Goal: Find specific page/section

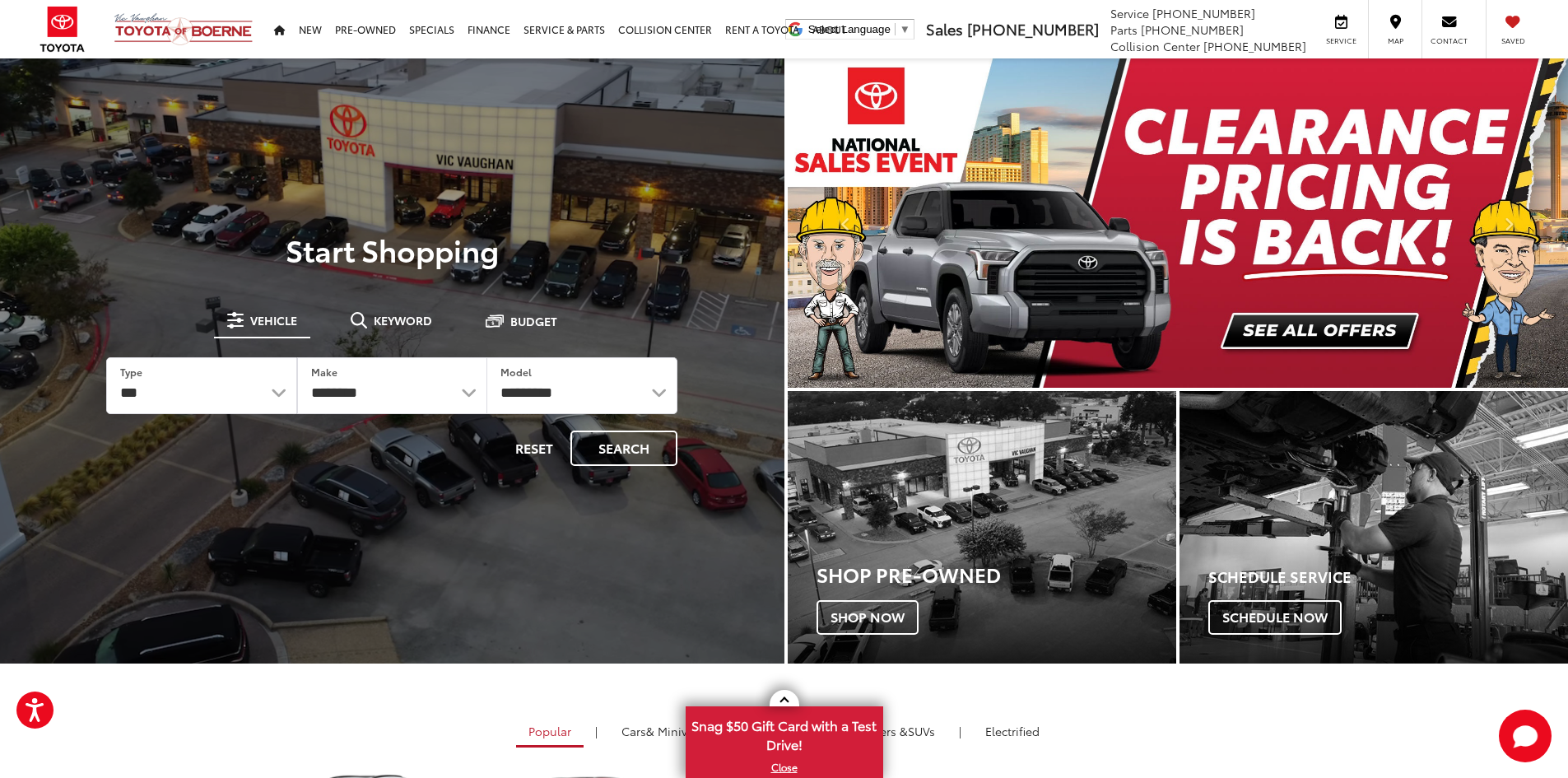
drag, startPoint x: 411, startPoint y: 324, endPoint x: 397, endPoint y: 339, distance: 20.5
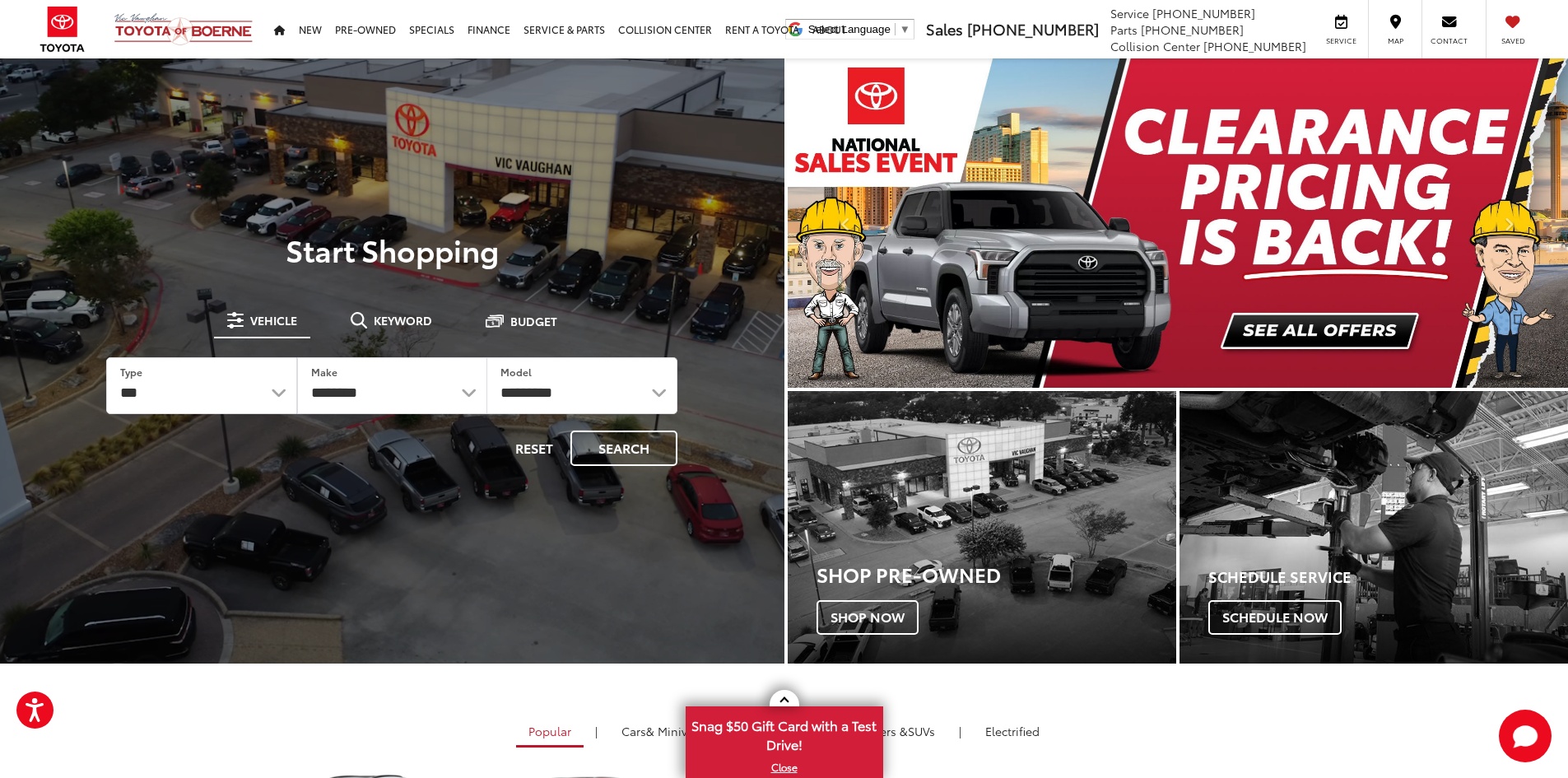
click at [411, 324] on span "Keyword" at bounding box center [403, 320] width 58 height 12
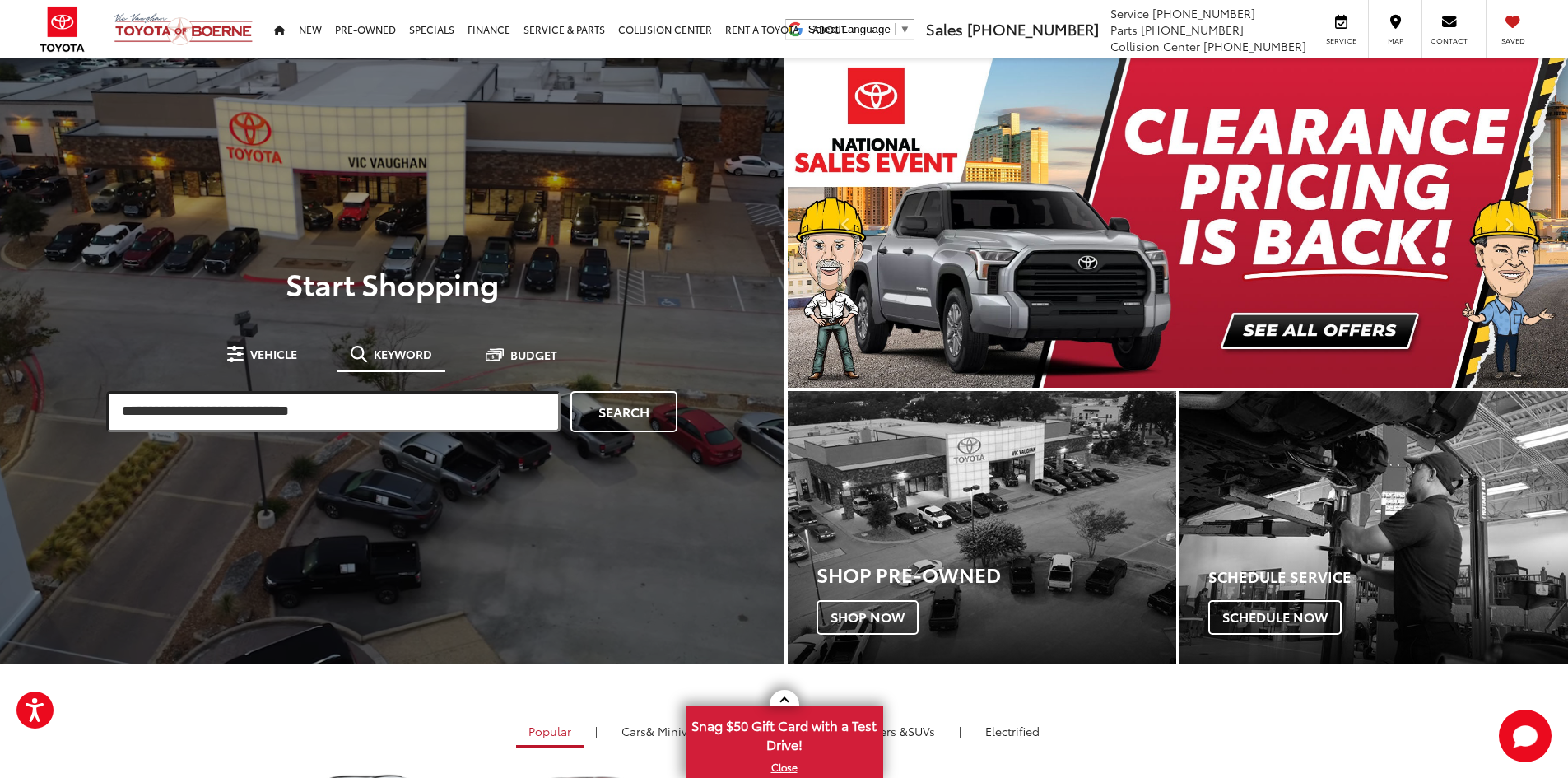
click at [354, 413] on input "search" at bounding box center [334, 412] width 455 height 41
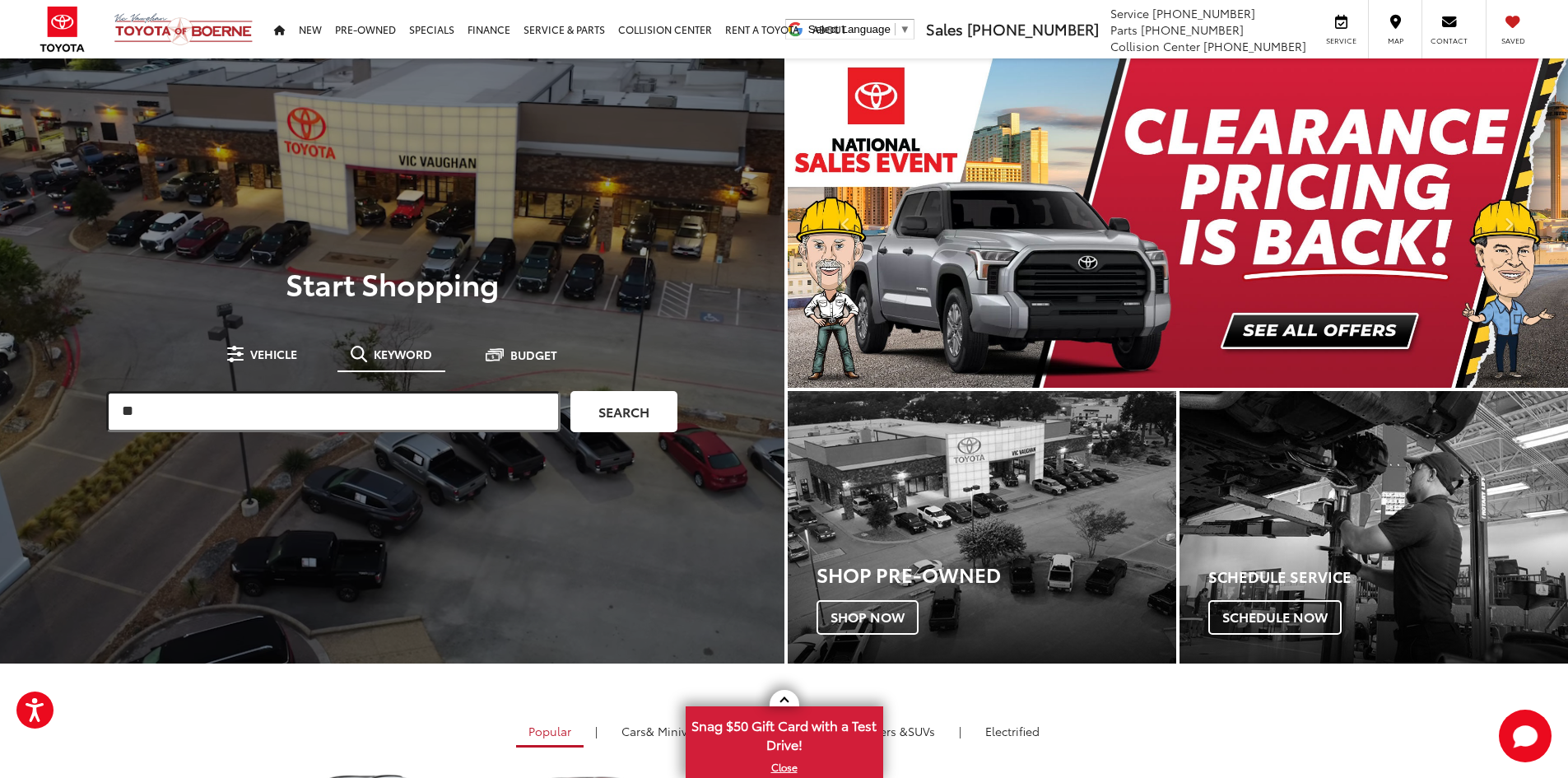
type input "**"
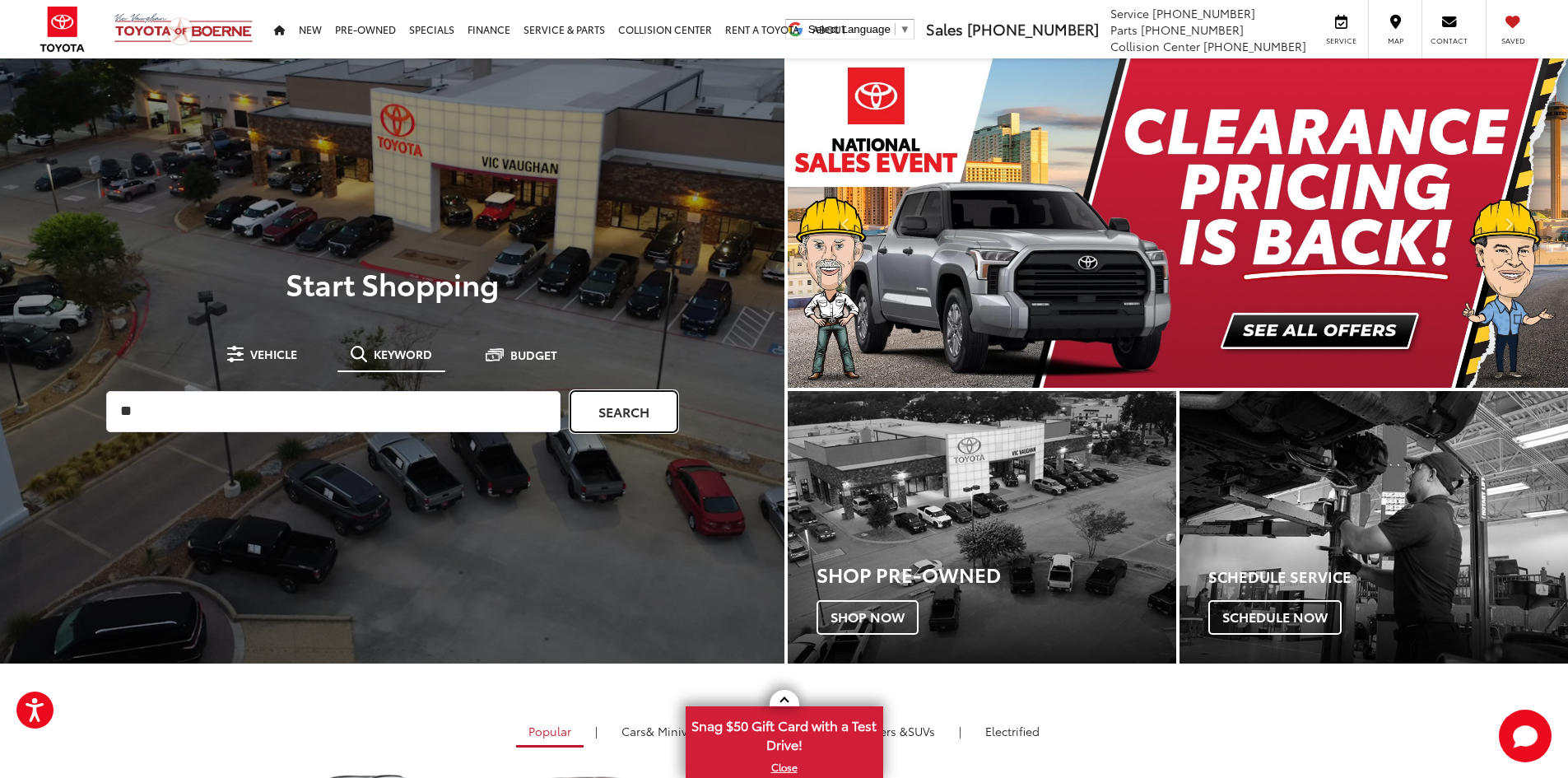
click at [596, 414] on link "Search" at bounding box center [624, 412] width 107 height 41
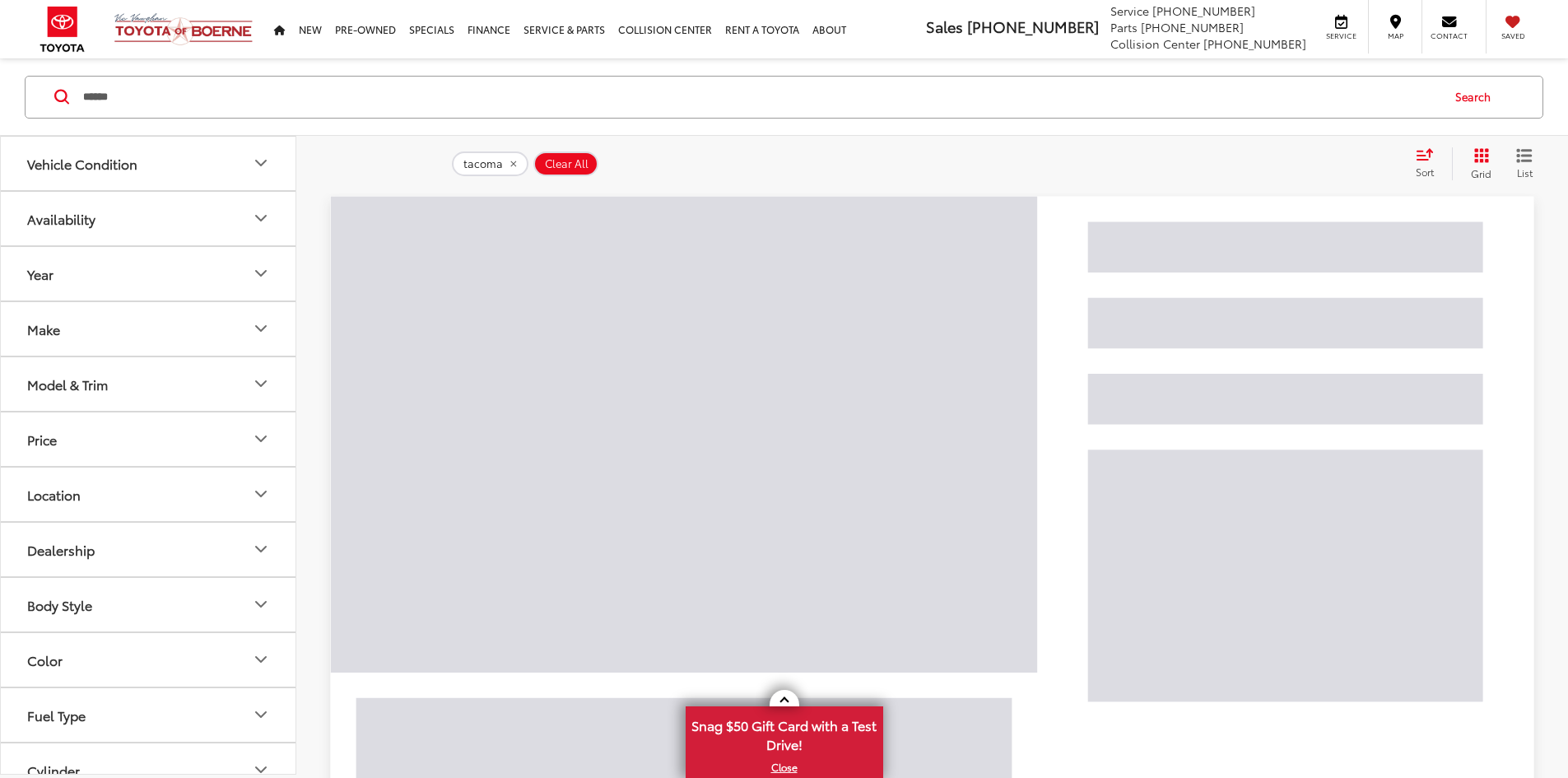
scroll to position [158, 0]
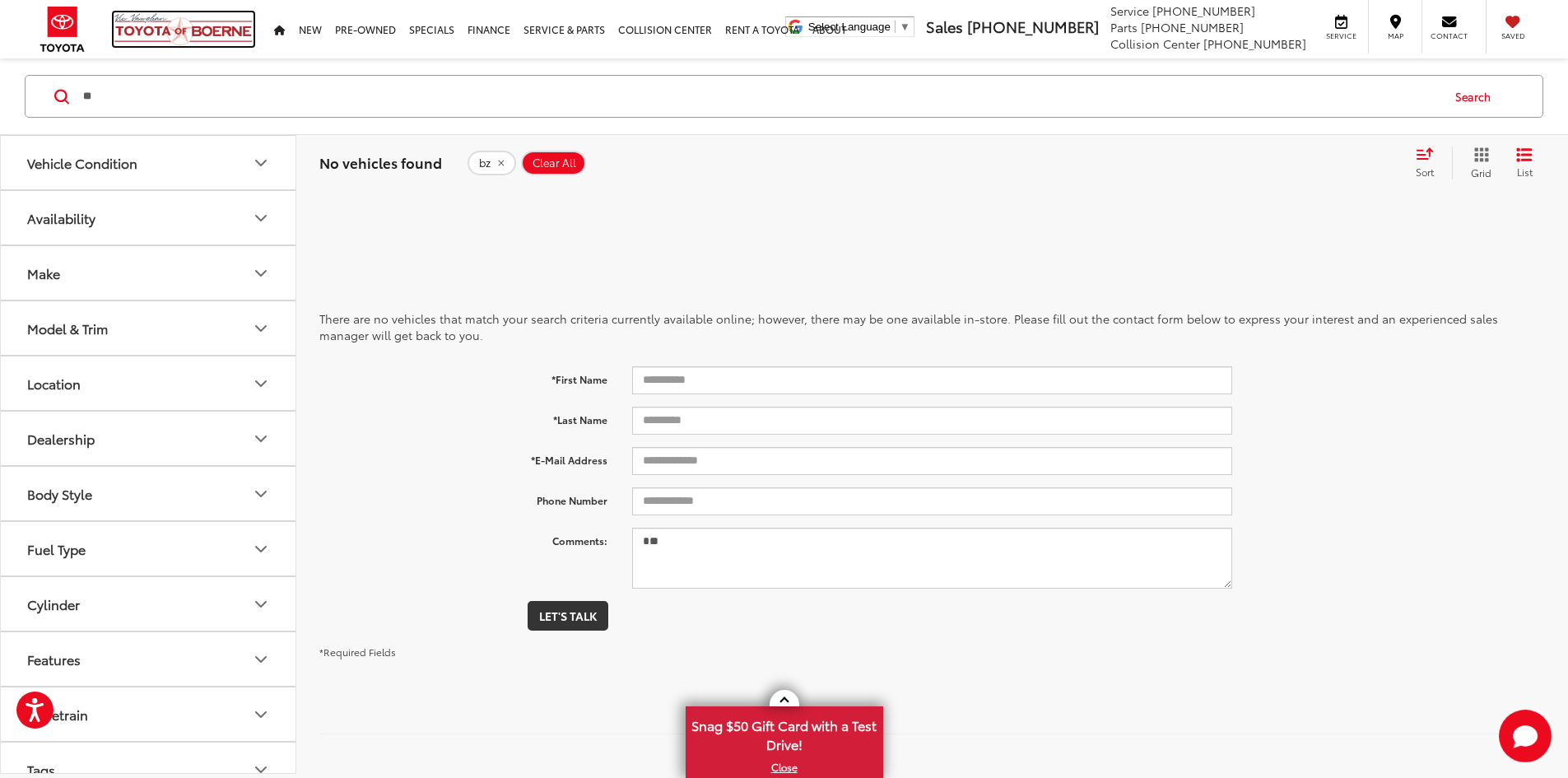
click at [202, 23] on img at bounding box center [183, 30] width 140 height 34
